Goal: Book appointment/travel/reservation

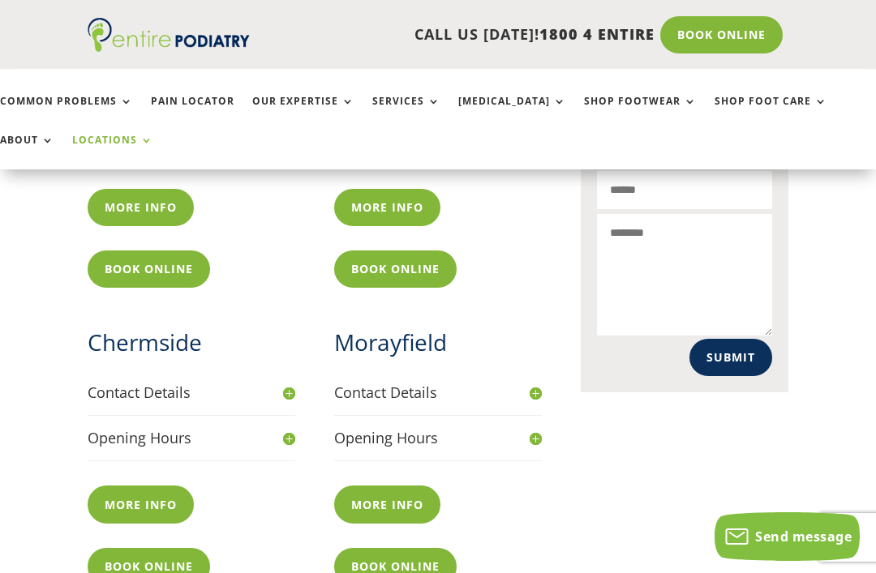
scroll to position [756, 0]
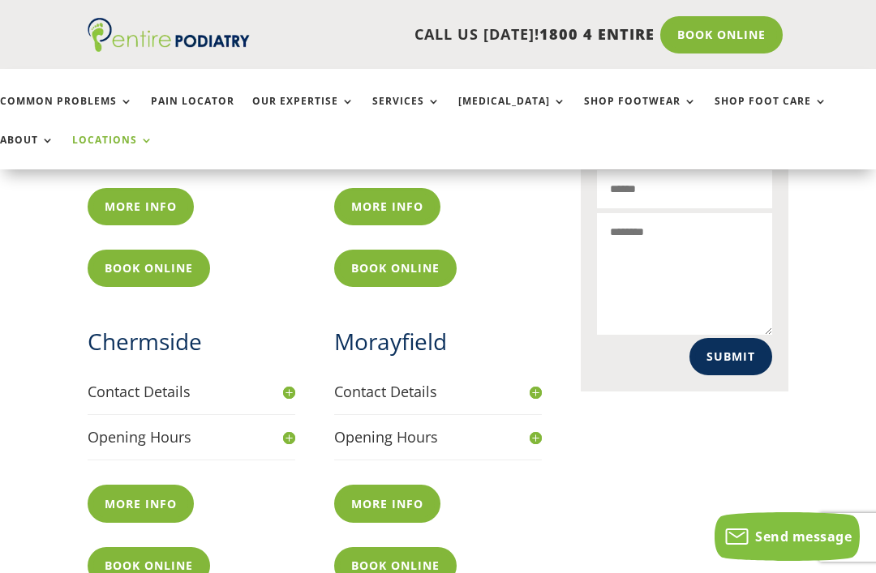
click at [157, 492] on link "More info" at bounding box center [141, 503] width 106 height 37
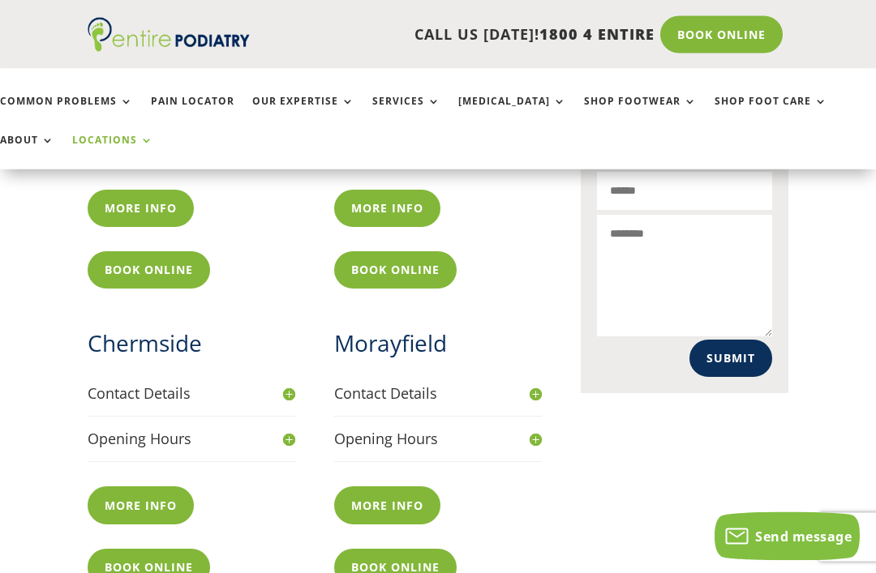
scroll to position [758, 0]
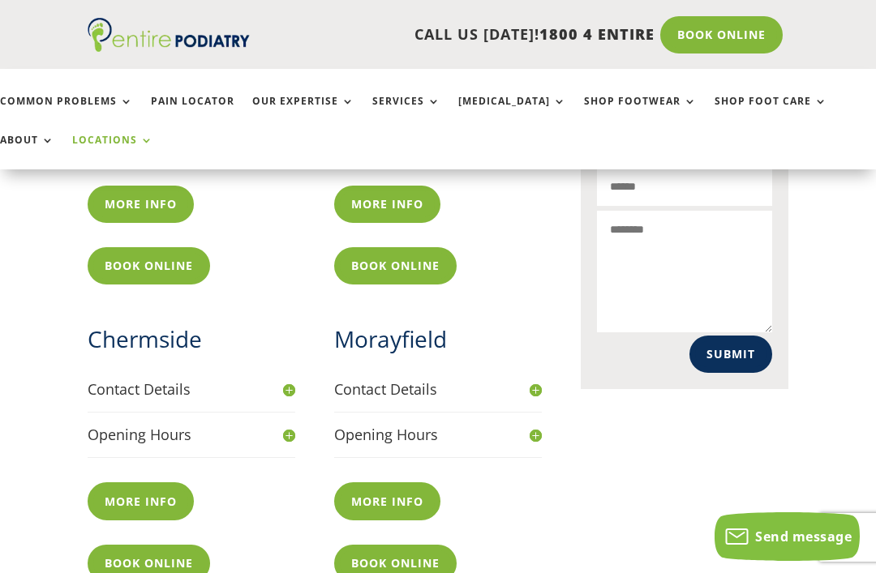
click at [172, 488] on link "More info" at bounding box center [141, 501] width 106 height 37
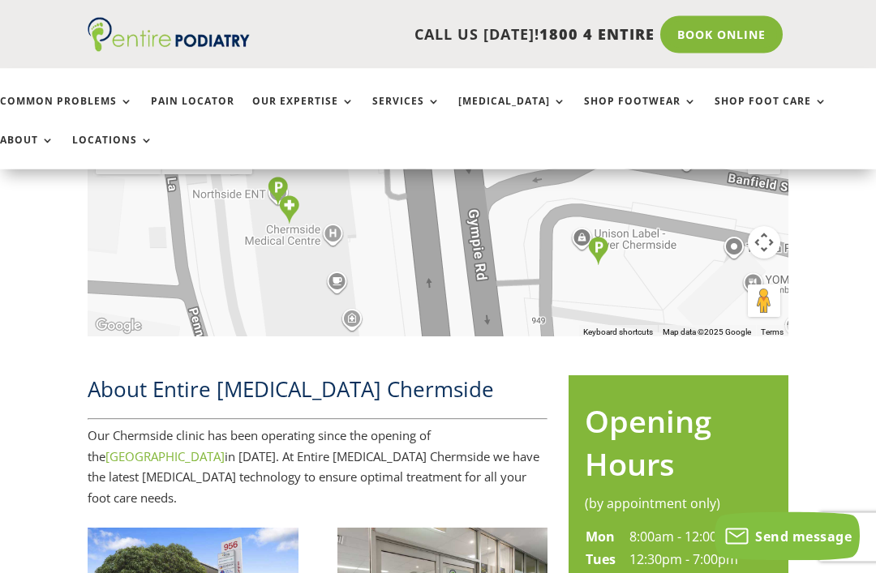
scroll to position [448, 0]
click at [686, 273] on div at bounding box center [438, 235] width 701 height 203
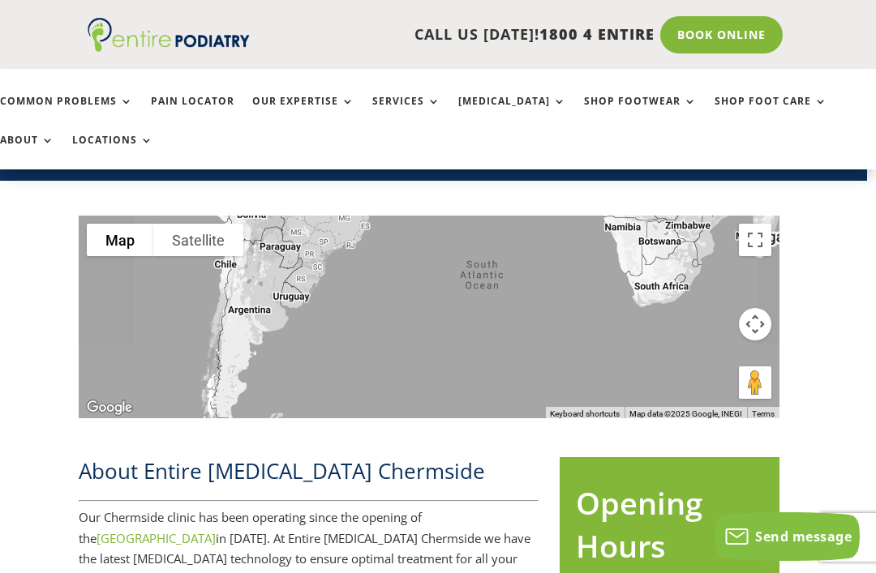
scroll to position [365, 9]
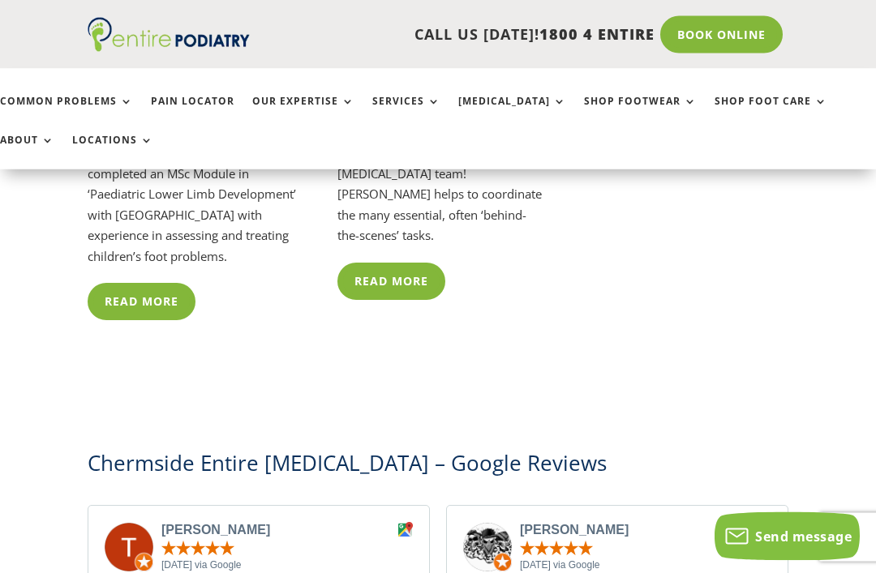
scroll to position [4330, 0]
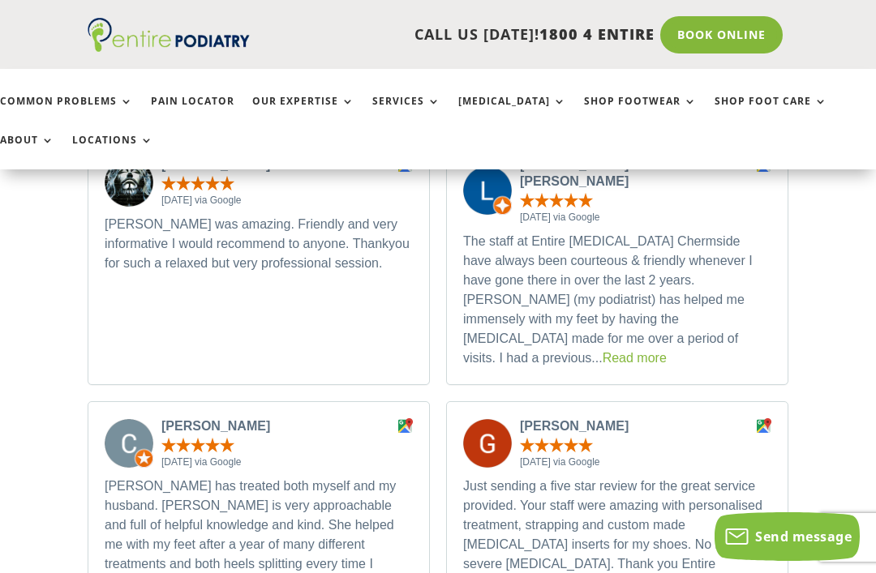
scroll to position [4942, 0]
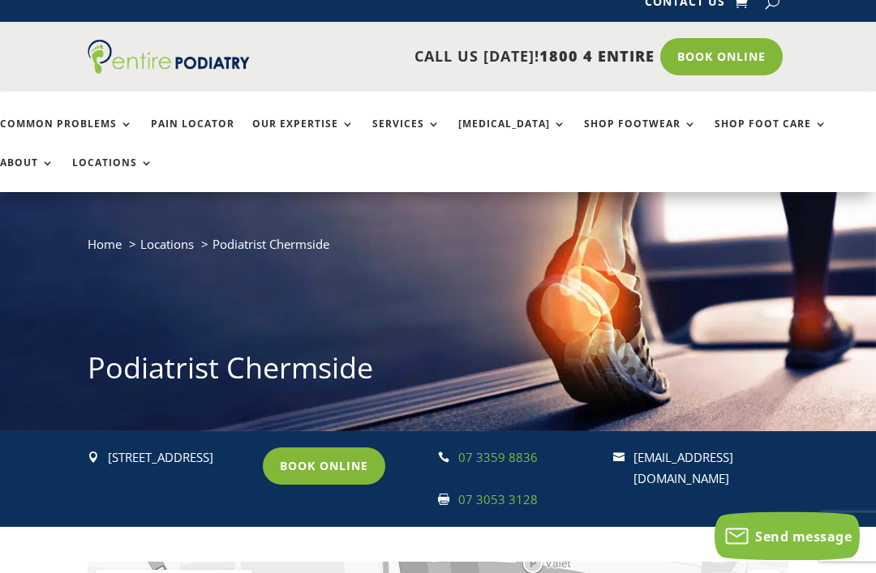
scroll to position [0, 0]
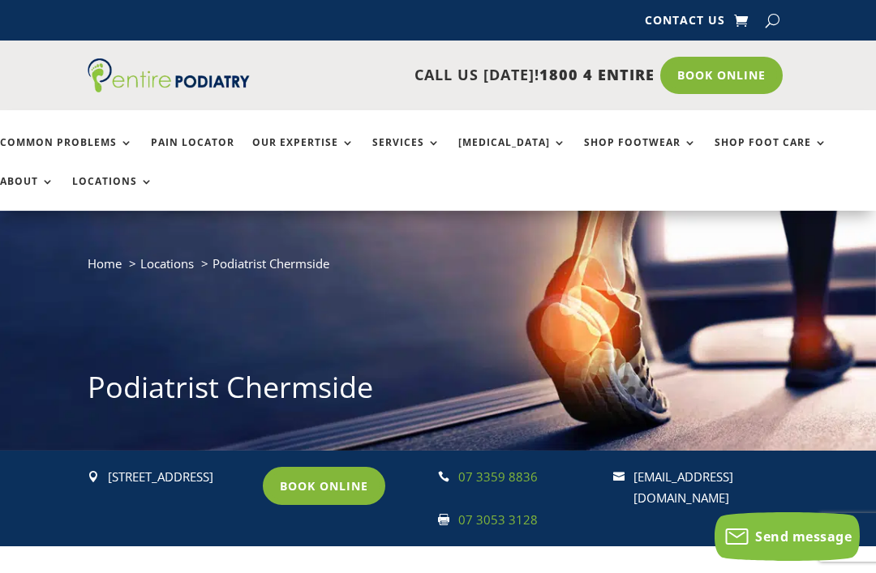
click at [312, 480] on link "Book Online" at bounding box center [324, 485] width 122 height 37
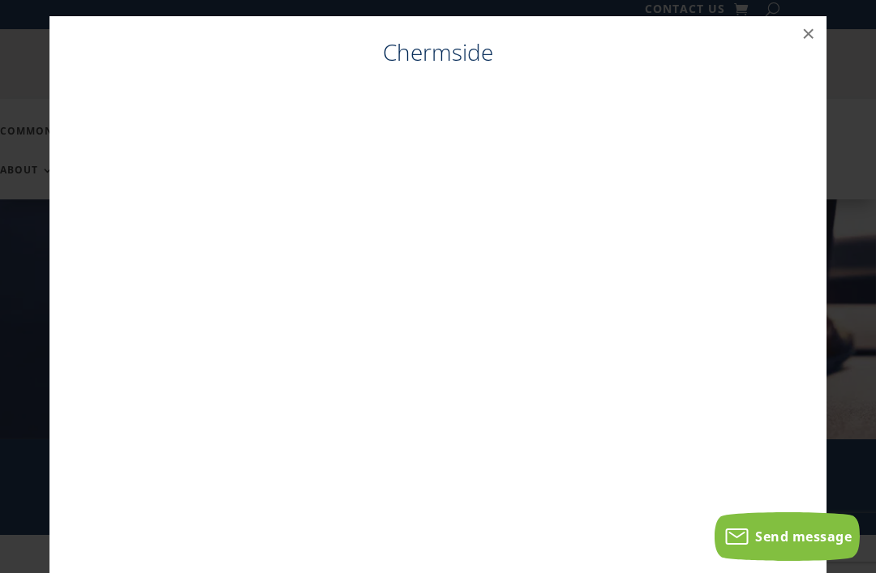
scroll to position [16, 0]
click at [814, 34] on button "×" at bounding box center [809, 34] width 36 height 36
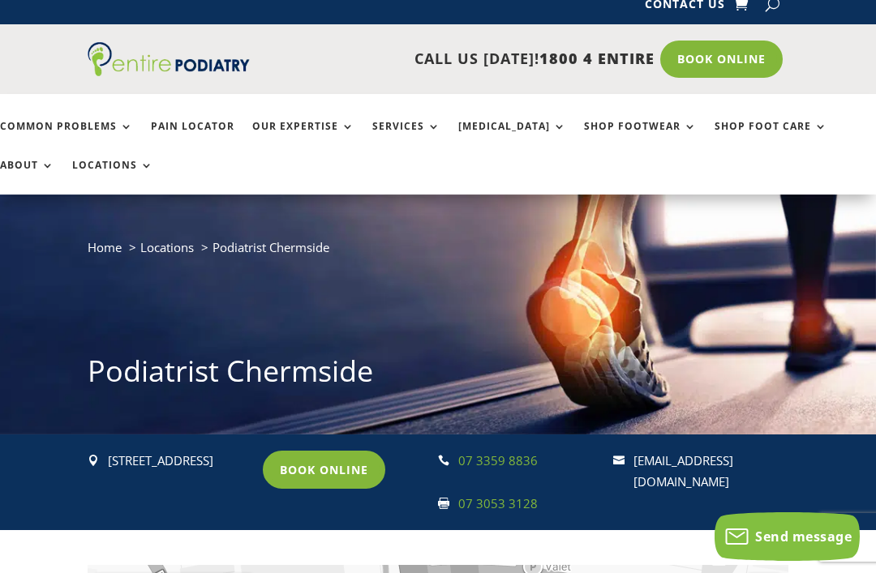
scroll to position [0, 0]
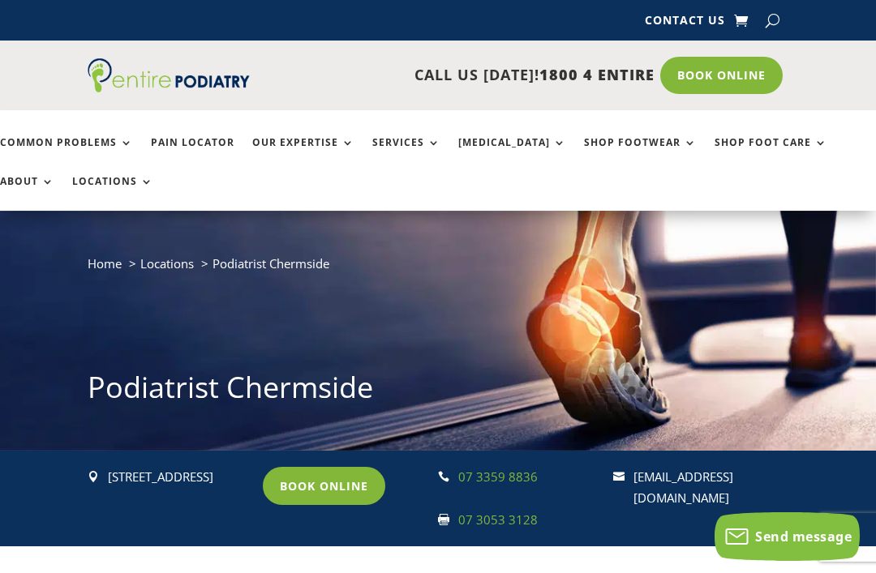
click at [329, 480] on link "Book Online" at bounding box center [324, 485] width 122 height 37
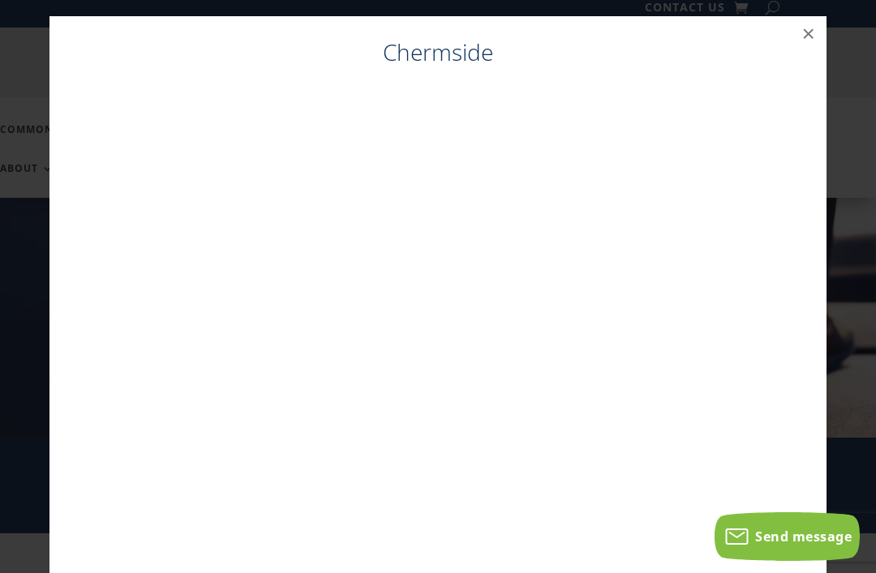
scroll to position [16, 0]
